Goal: Task Accomplishment & Management: Manage account settings

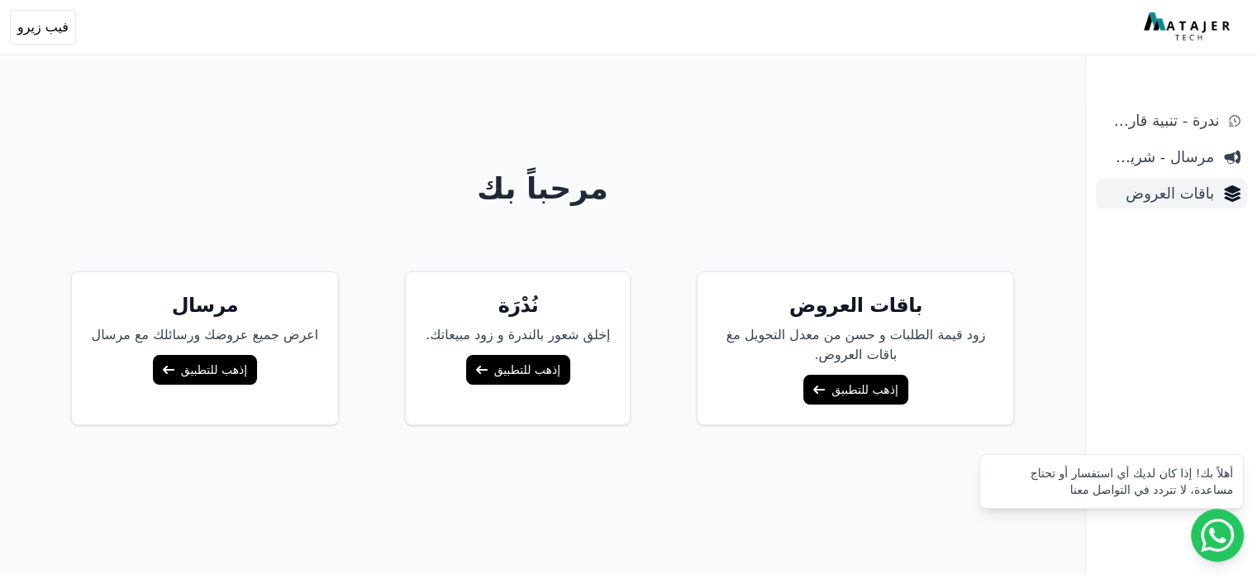
click at [1149, 208] on link "باقات العروض" at bounding box center [1171, 194] width 151 height 30
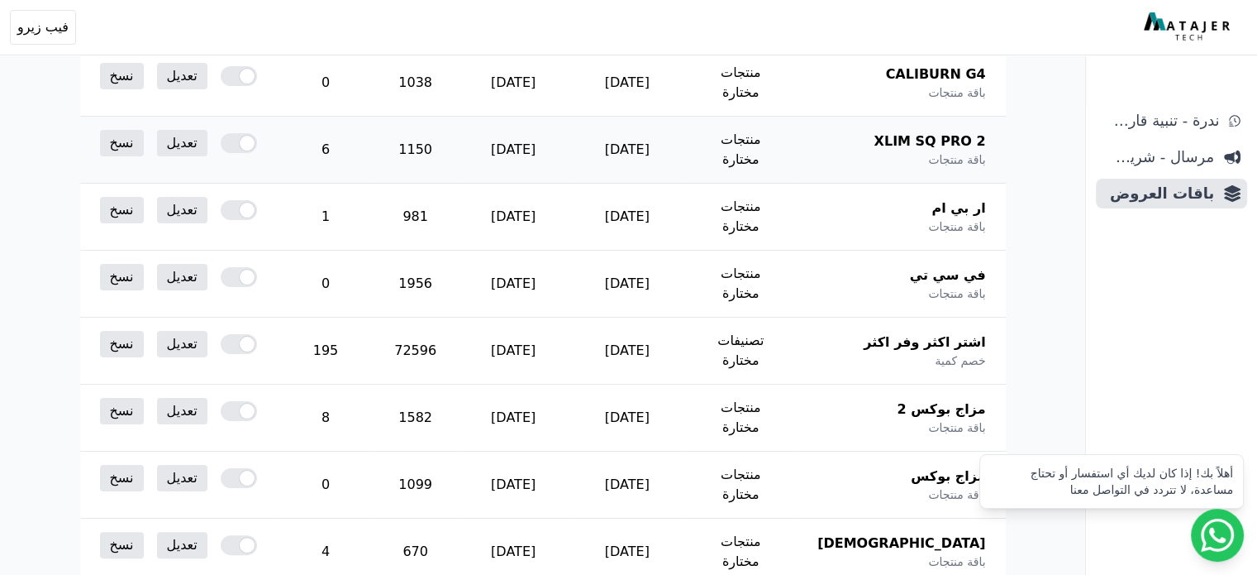
scroll to position [266, 0]
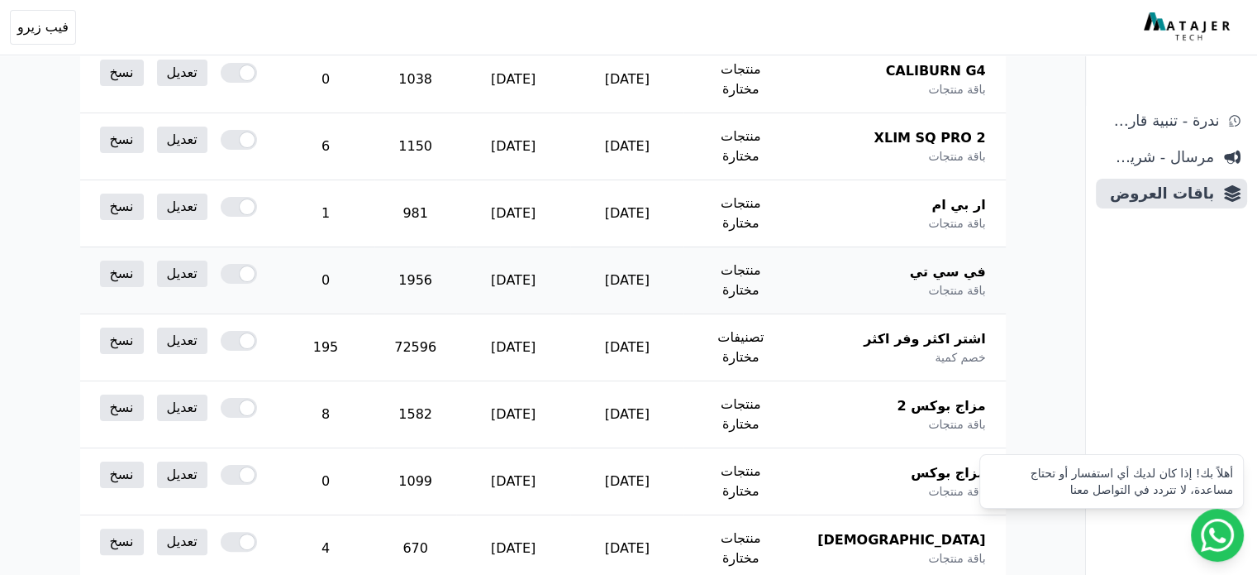
click at [224, 264] on div at bounding box center [239, 274] width 36 height 20
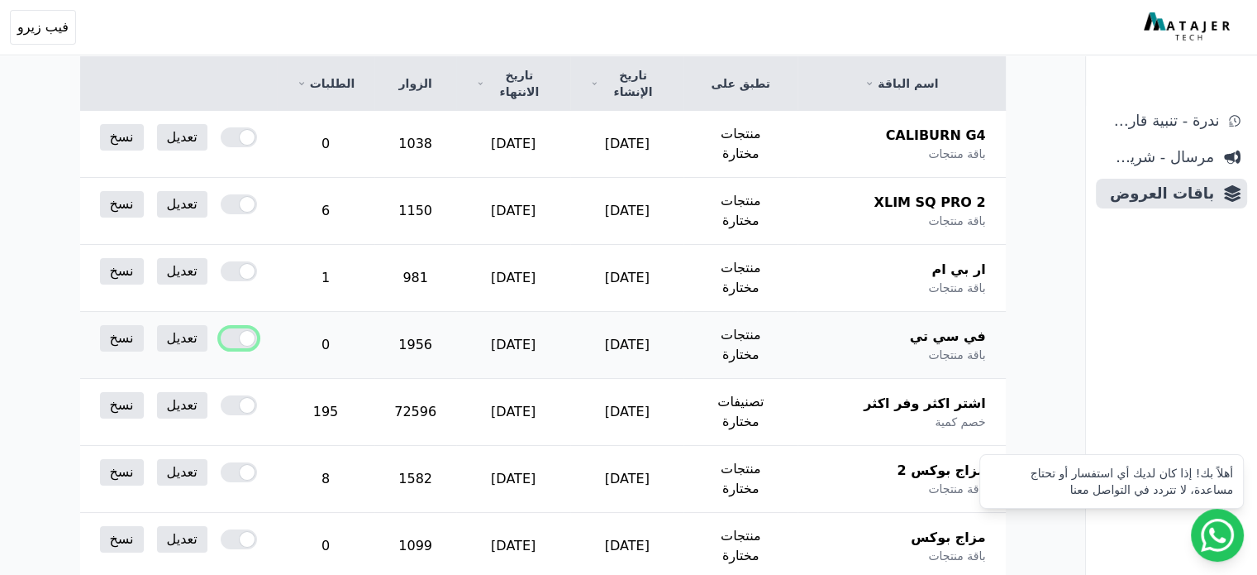
scroll to position [101, 0]
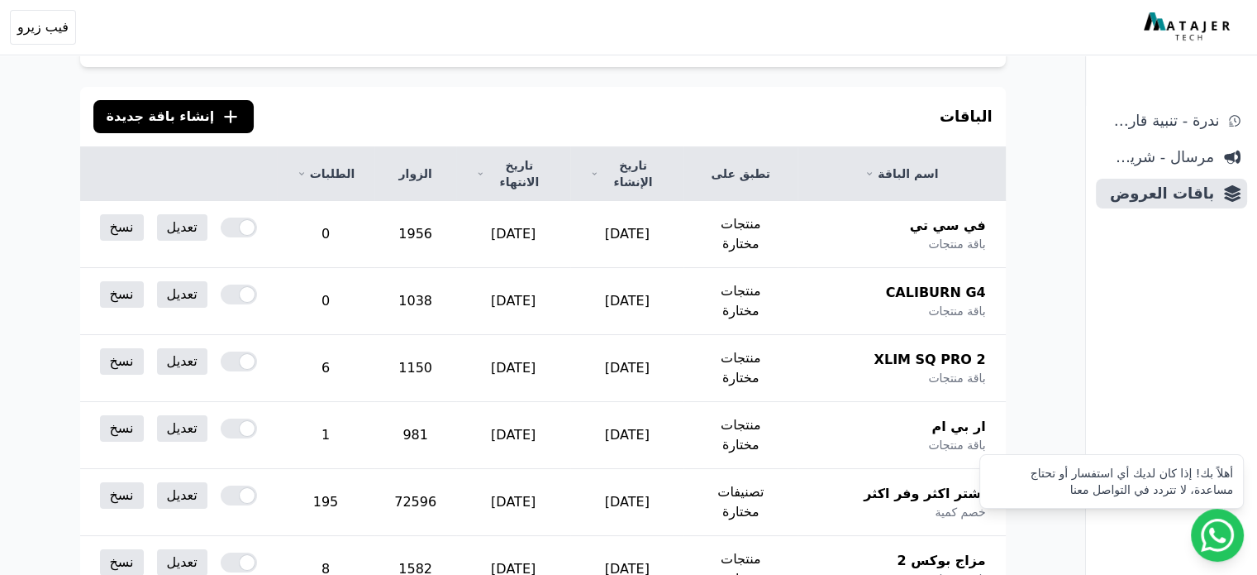
scroll to position [165, 0]
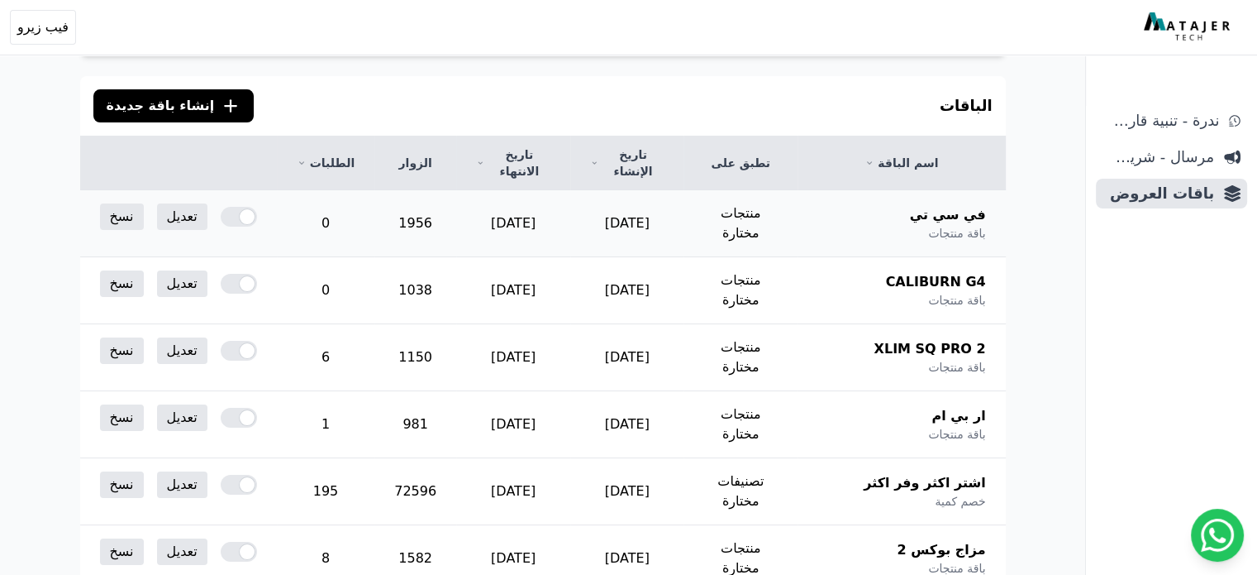
click at [959, 205] on span "في سي تي" at bounding box center [948, 215] width 76 height 20
click at [157, 203] on link "تعديل" at bounding box center [182, 216] width 50 height 26
click at [169, 203] on link "تعديل" at bounding box center [182, 216] width 50 height 26
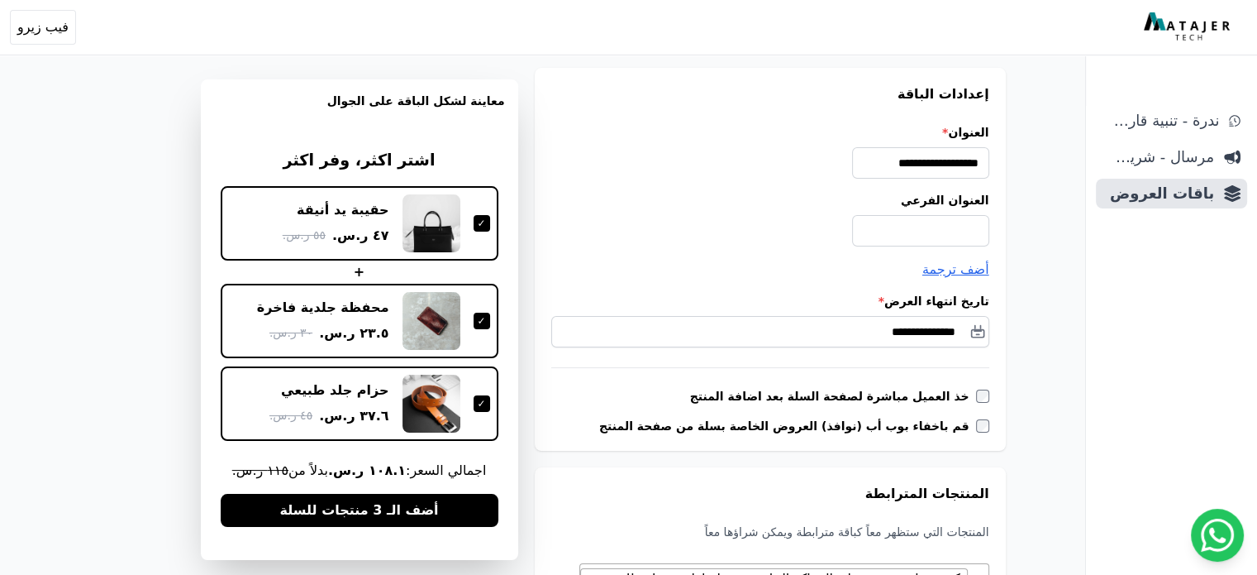
scroll to position [165, 0]
